Goal: Navigation & Orientation: Find specific page/section

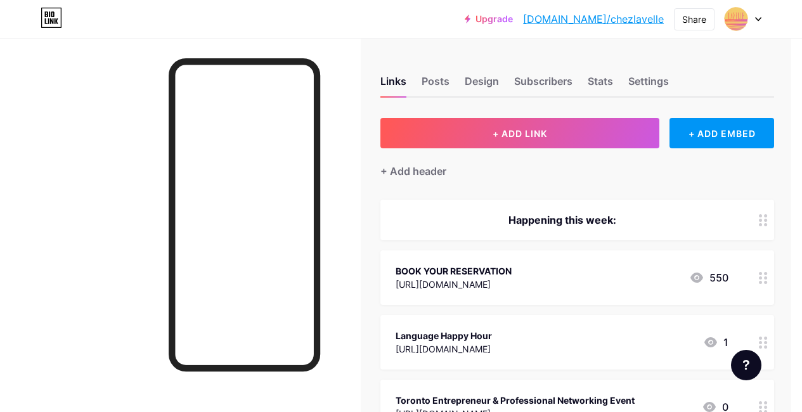
scroll to position [0, 11]
click at [554, 63] on div "Links Posts Design Subscribers Stats Settings" at bounding box center [577, 75] width 394 height 44
click at [548, 73] on div "Links Posts Design Subscribers Stats Settings" at bounding box center [577, 75] width 394 height 44
click at [546, 82] on div "Subscribers" at bounding box center [543, 85] width 58 height 23
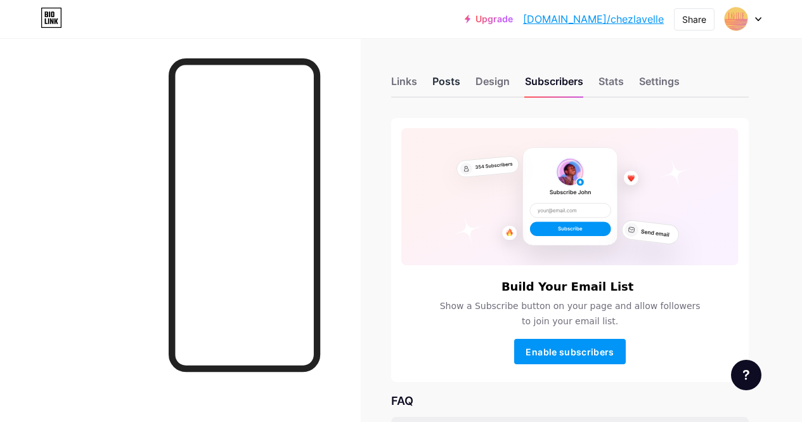
click at [443, 87] on div "Posts" at bounding box center [446, 85] width 28 height 23
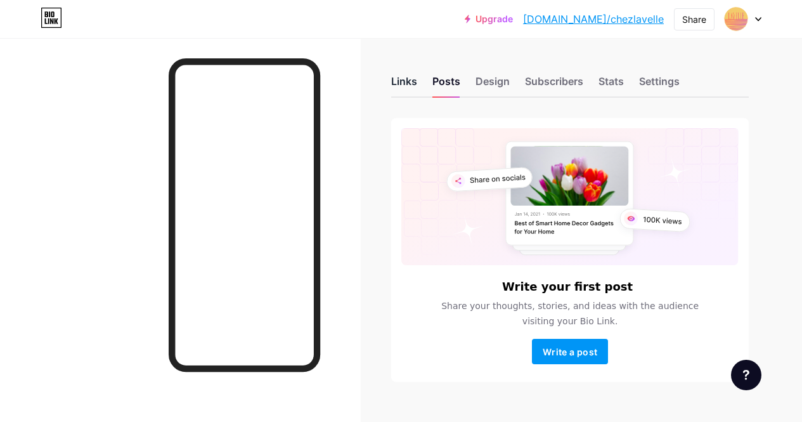
click at [417, 87] on div "Links" at bounding box center [404, 85] width 26 height 23
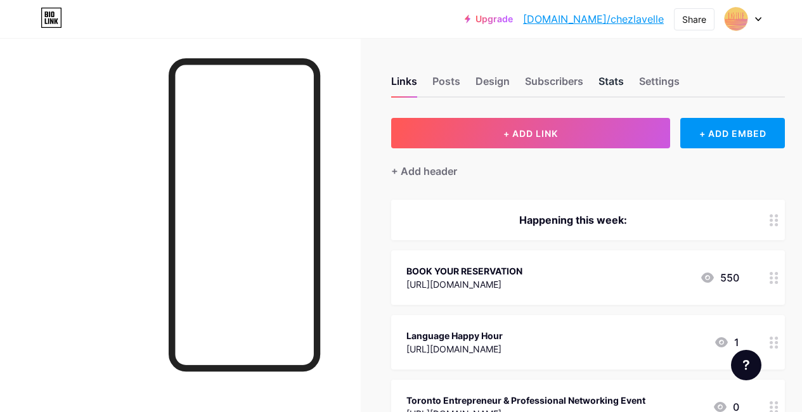
click at [605, 89] on div "Stats" at bounding box center [611, 85] width 25 height 23
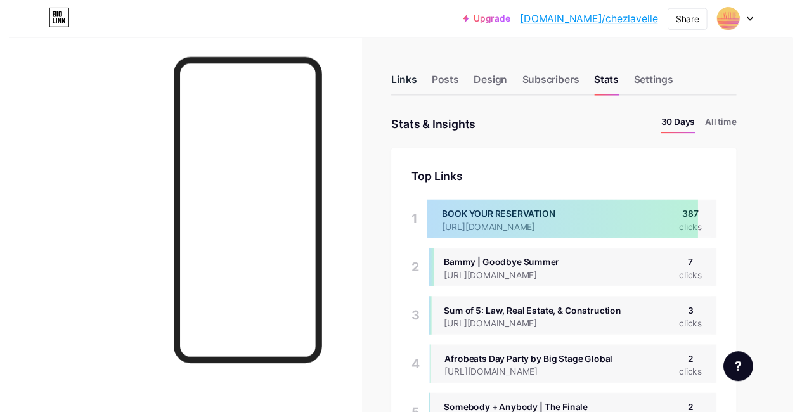
scroll to position [422, 802]
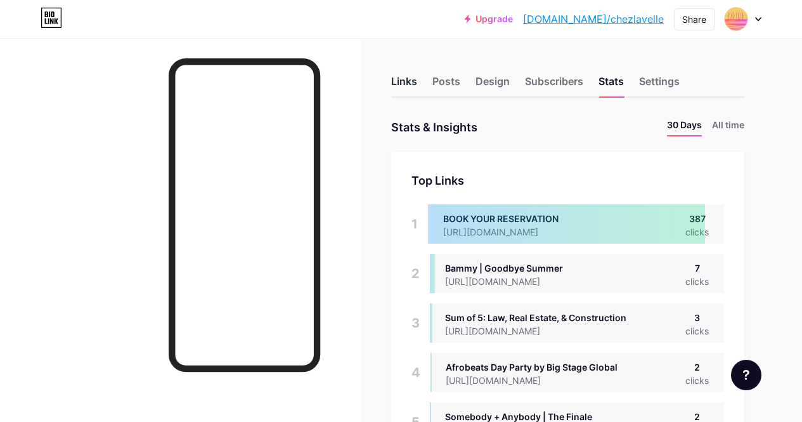
click at [412, 79] on div "Links" at bounding box center [404, 85] width 26 height 23
